Goal: Information Seeking & Learning: Learn about a topic

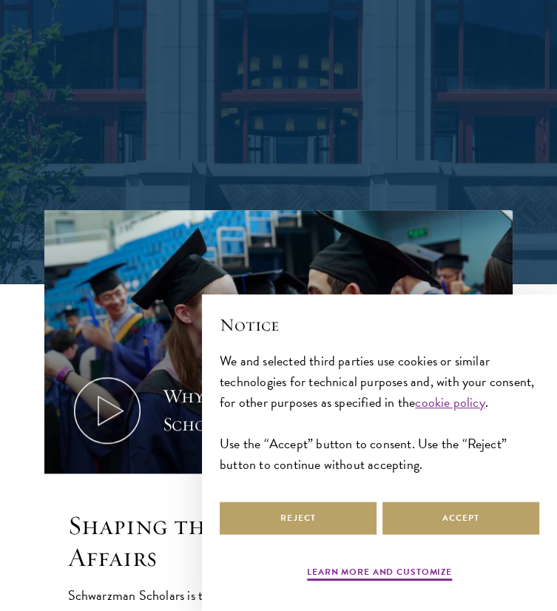
scroll to position [370, 0]
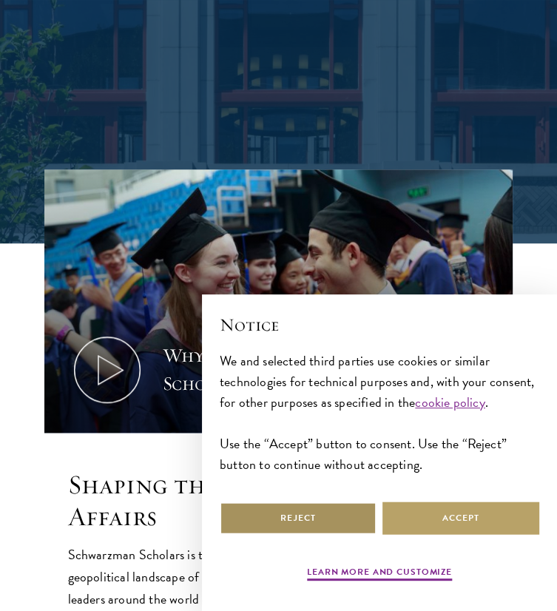
click at [322, 513] on button "Reject" at bounding box center [298, 518] width 157 height 33
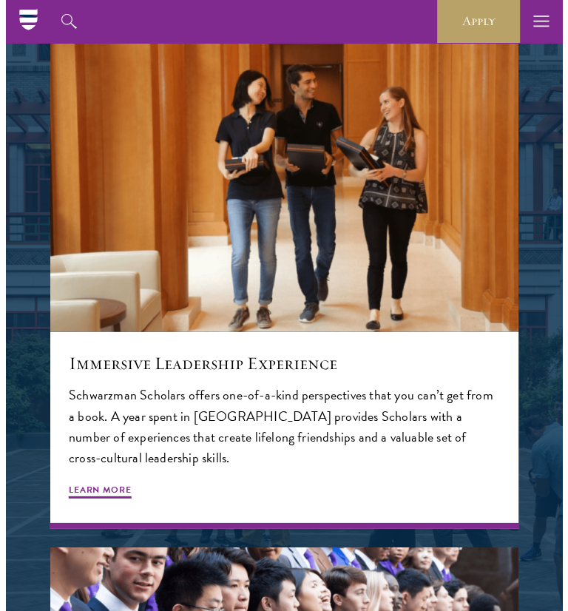
scroll to position [0, 0]
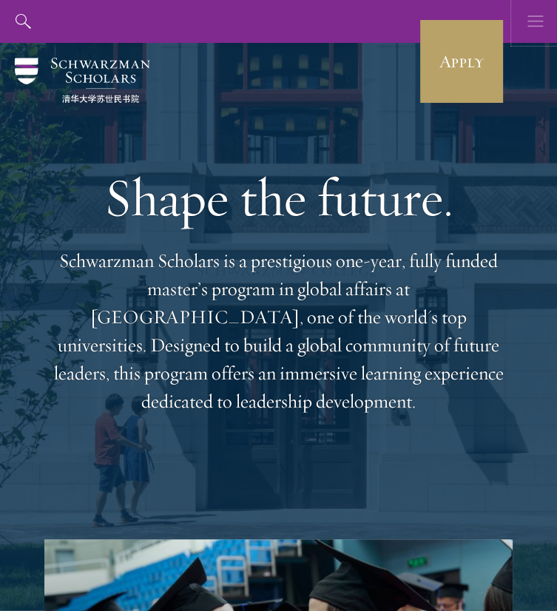
click at [528, 11] on icon "button" at bounding box center [536, 21] width 16 height 43
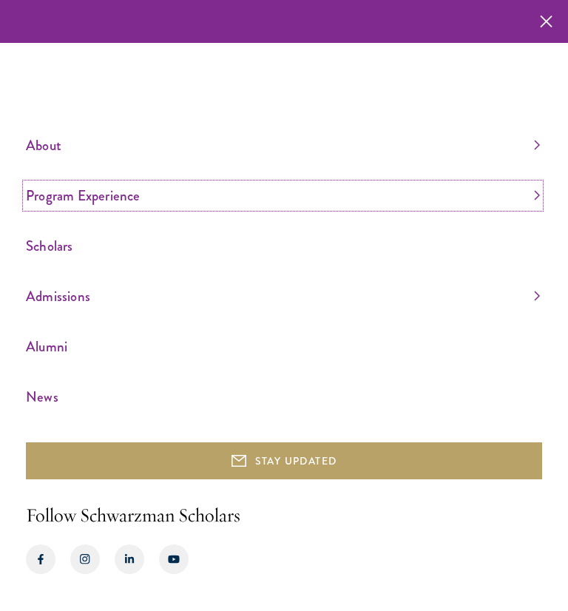
click at [533, 189] on link "Program Experience" at bounding box center [283, 195] width 514 height 24
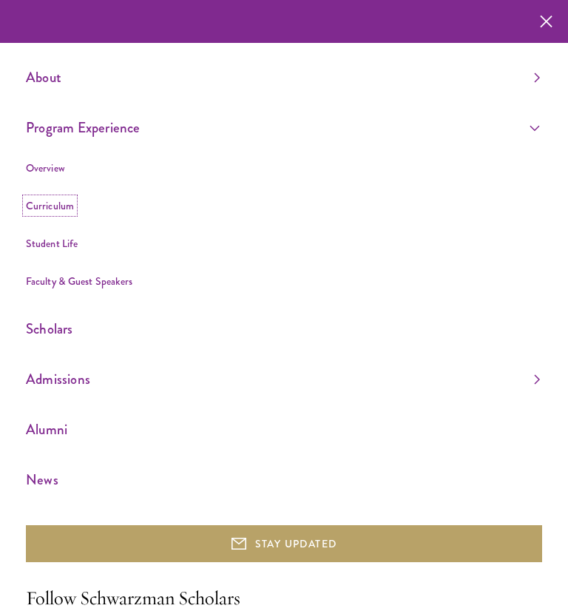
click at [53, 209] on link "Curriculum" at bounding box center [50, 205] width 48 height 15
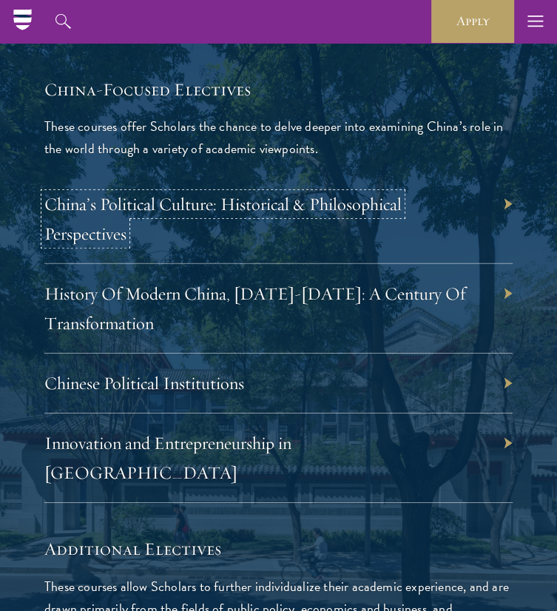
scroll to position [4883, 0]
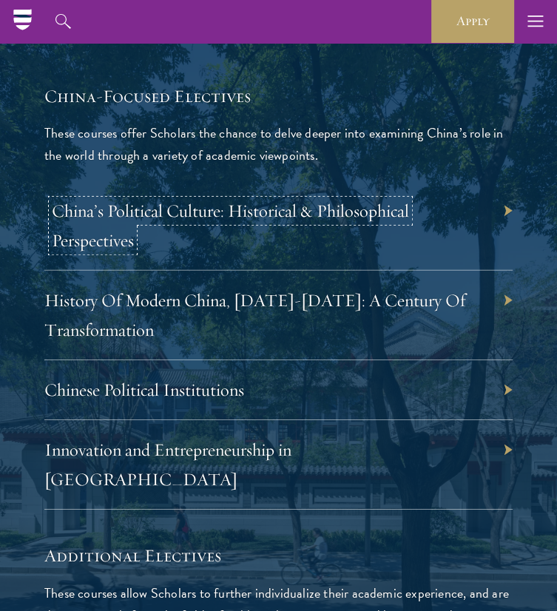
click at [192, 200] on link "China’s Political Culture: Historical & Philosophical Perspectives" at bounding box center [230, 226] width 357 height 52
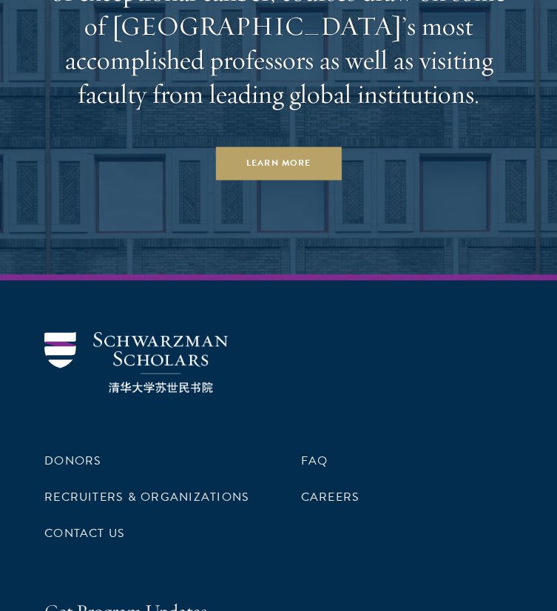
scroll to position [11099, 0]
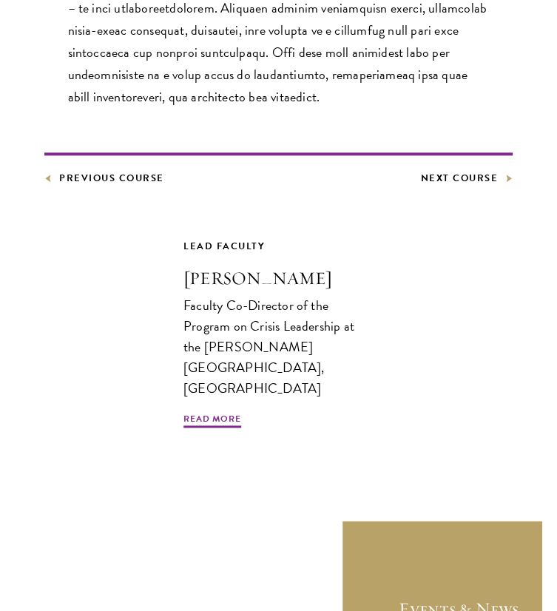
scroll to position [888, 0]
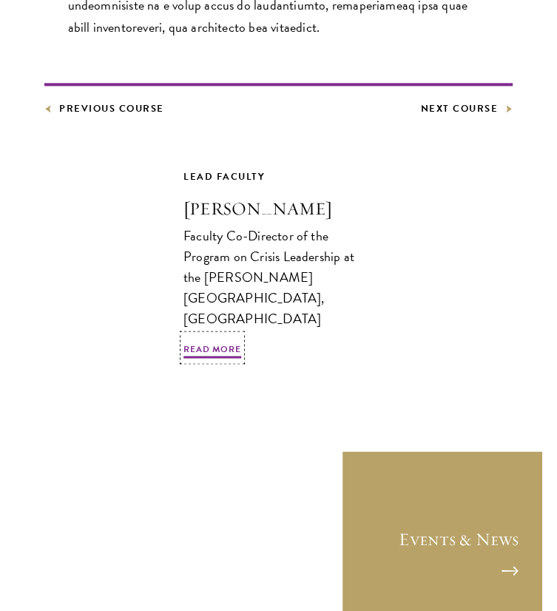
click at [192, 261] on div "Faculty Co-Director of the Program on Crisis Leadership at the John F. Kennedy …" at bounding box center [278, 278] width 190 height 104
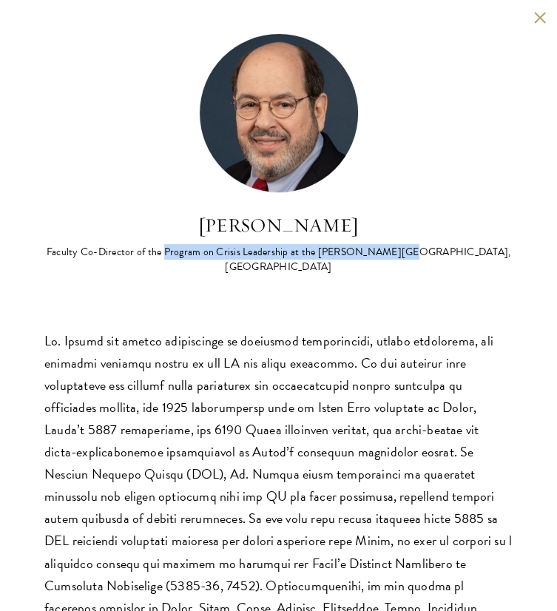
drag, startPoint x: 170, startPoint y: 252, endPoint x: 395, endPoint y: 249, distance: 225.0
click at [395, 249] on div "Faculty Co-Director of the Program on Crisis Leadership at the John F. Kennedy …" at bounding box center [278, 260] width 468 height 30
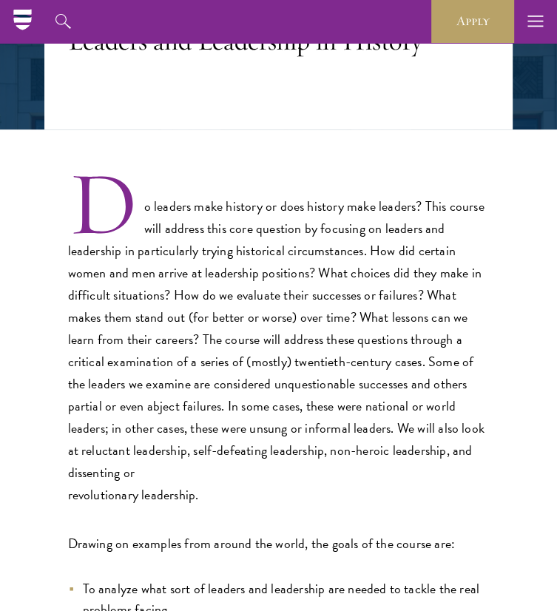
scroll to position [222, 0]
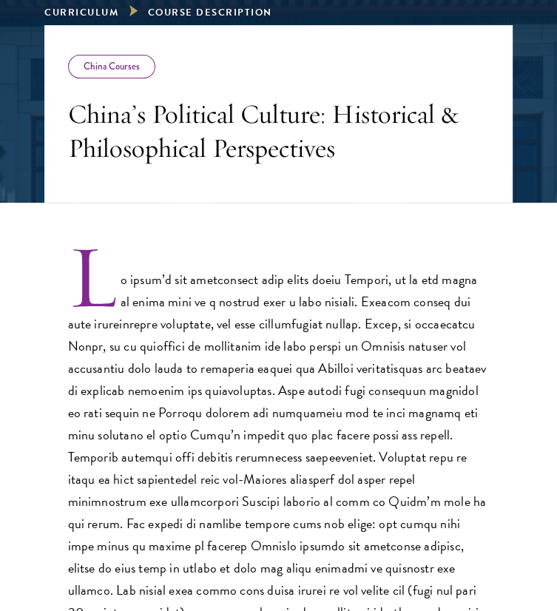
scroll to position [296, 0]
